Goal: Information Seeking & Learning: Learn about a topic

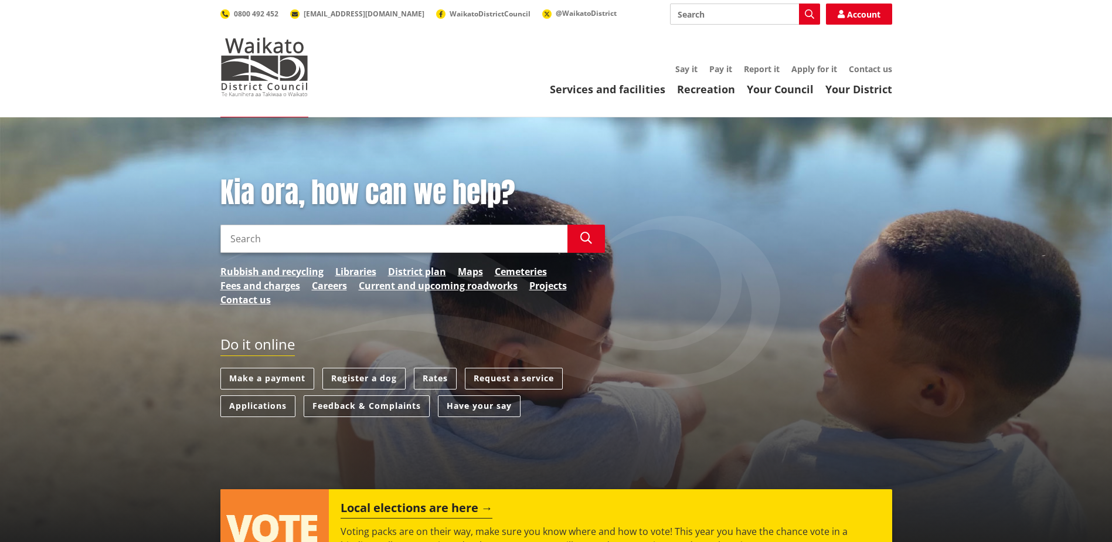
click at [707, 14] on input "Search" at bounding box center [745, 14] width 150 height 21
type input "district plan"
click at [800, 68] on link "Apply for it" at bounding box center [815, 68] width 46 height 11
click at [410, 269] on link "District plan" at bounding box center [417, 271] width 58 height 14
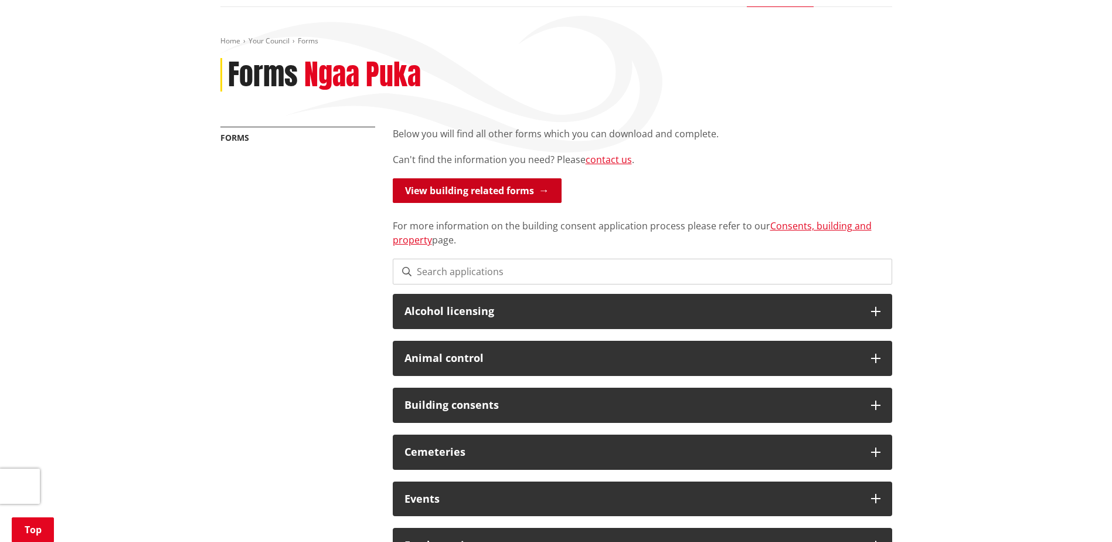
scroll to position [176, 0]
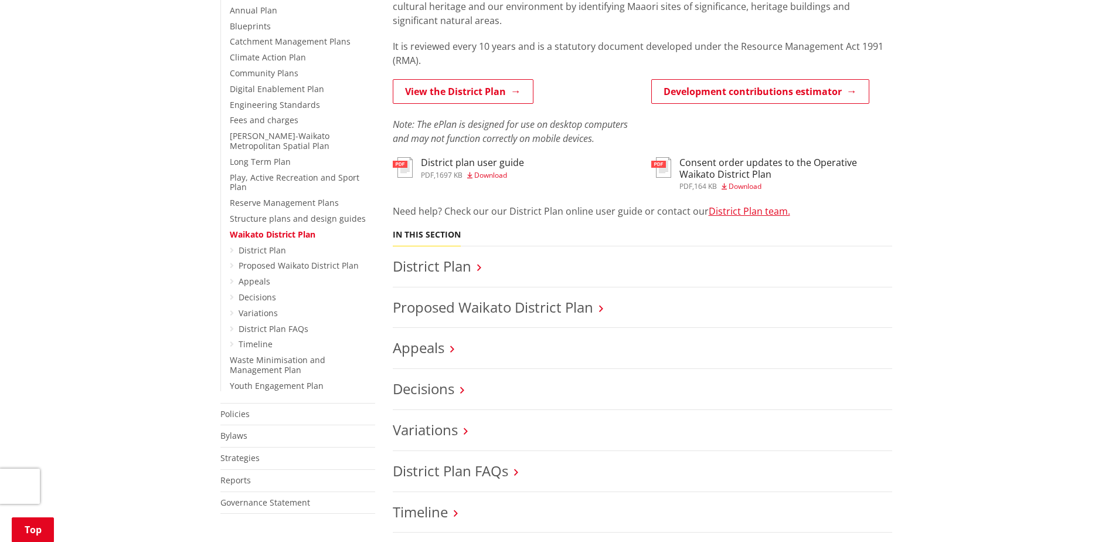
scroll to position [352, 0]
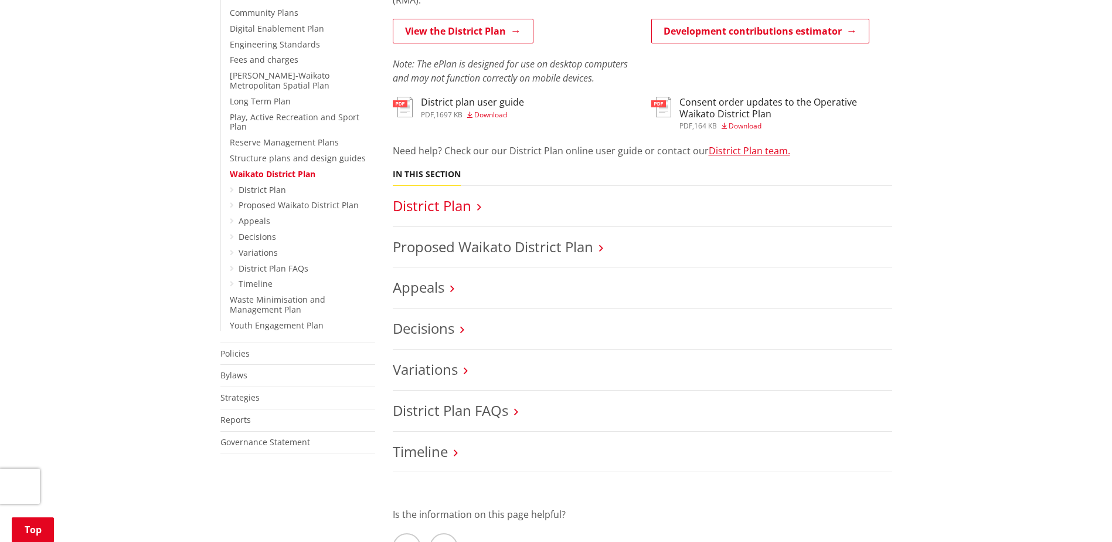
click at [436, 198] on link "District Plan" at bounding box center [432, 205] width 79 height 19
click at [459, 206] on link "District Plan" at bounding box center [432, 205] width 79 height 19
